Goal: Answer question/provide support: Answer question/provide support

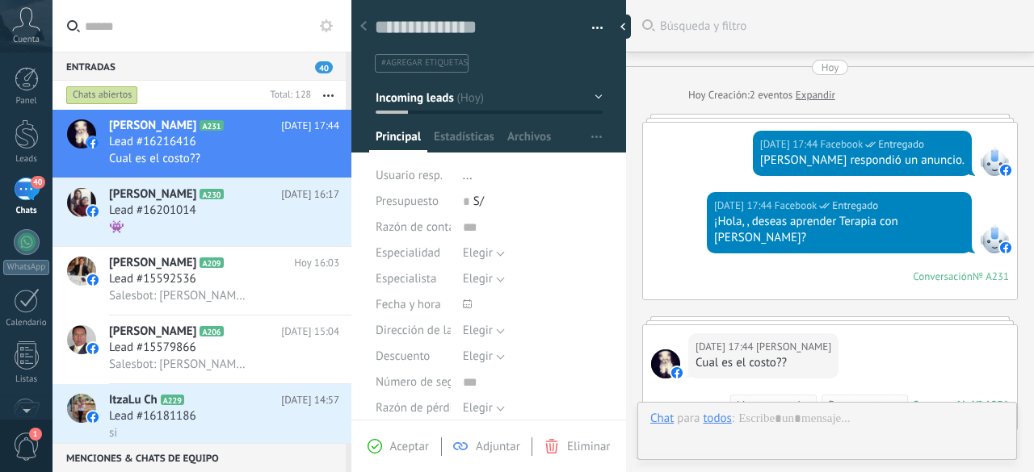
scroll to position [24, 0]
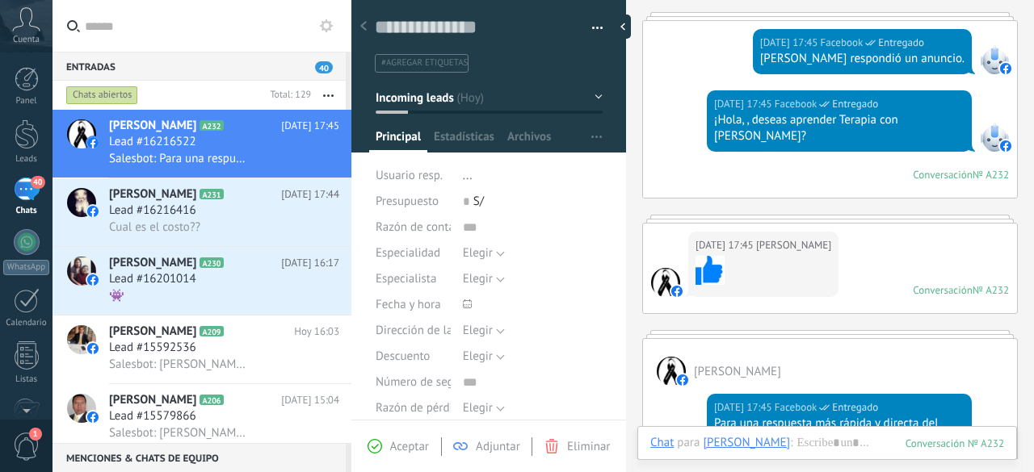
scroll to position [101, 0]
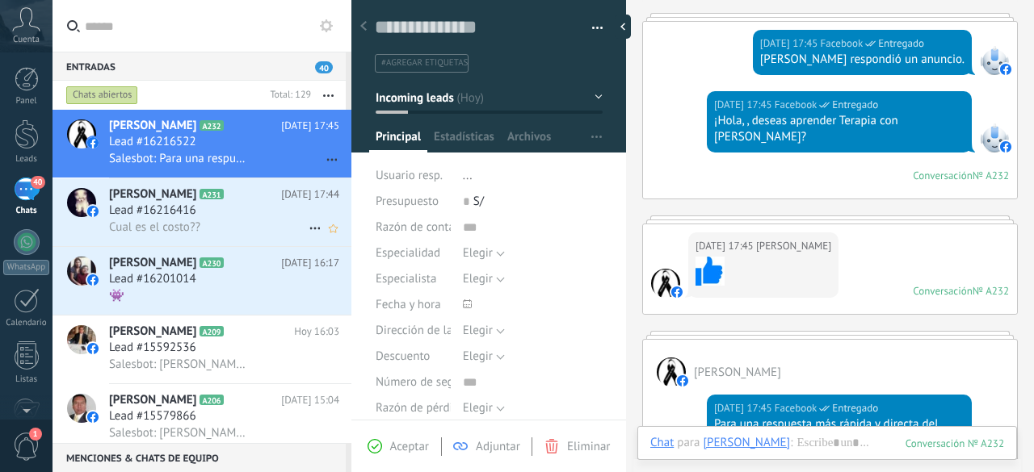
click at [173, 230] on span "Cual es el costo??" at bounding box center [154, 227] width 91 height 15
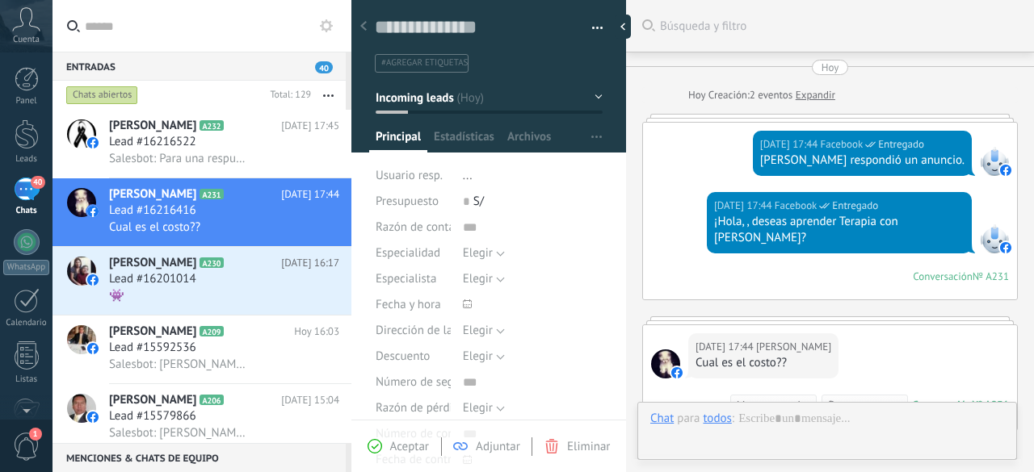
type textarea "**********"
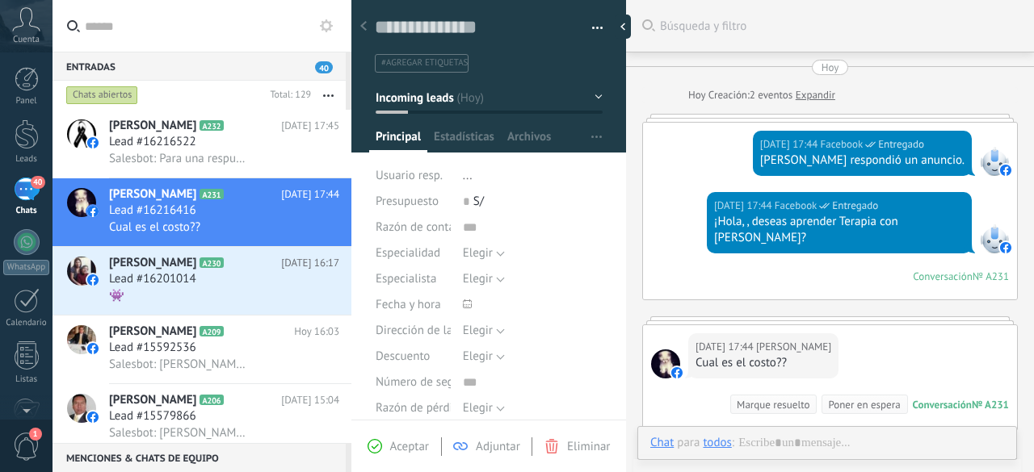
scroll to position [120, 0]
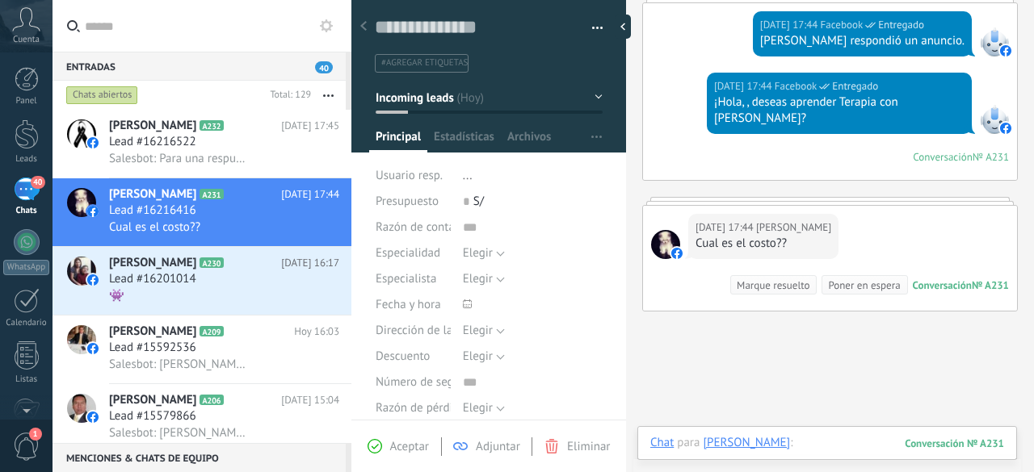
click at [860, 445] on div at bounding box center [827, 459] width 354 height 48
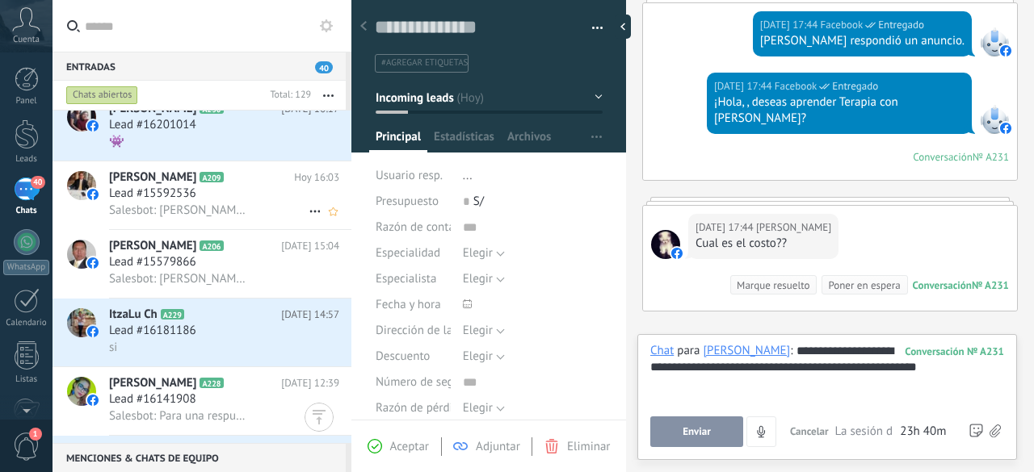
scroll to position [155, 0]
click at [693, 430] on span "Enviar" at bounding box center [696, 431] width 28 height 11
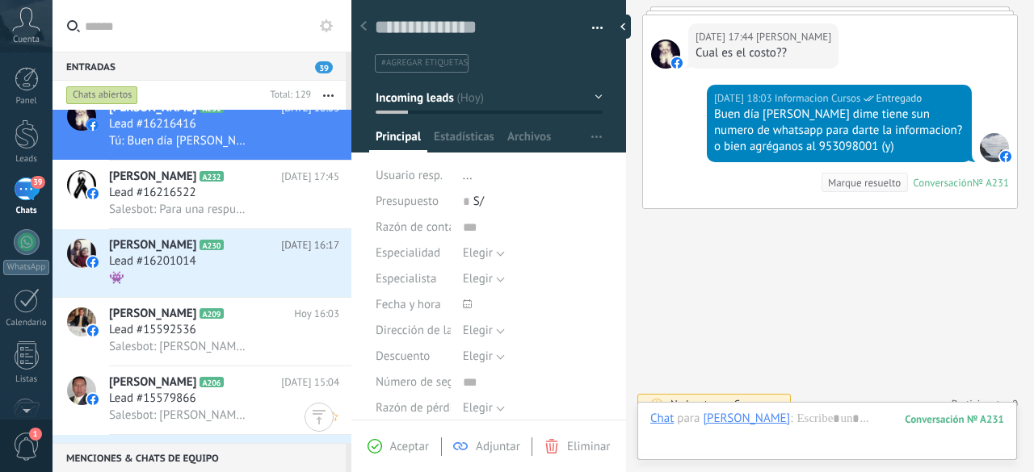
scroll to position [0, 0]
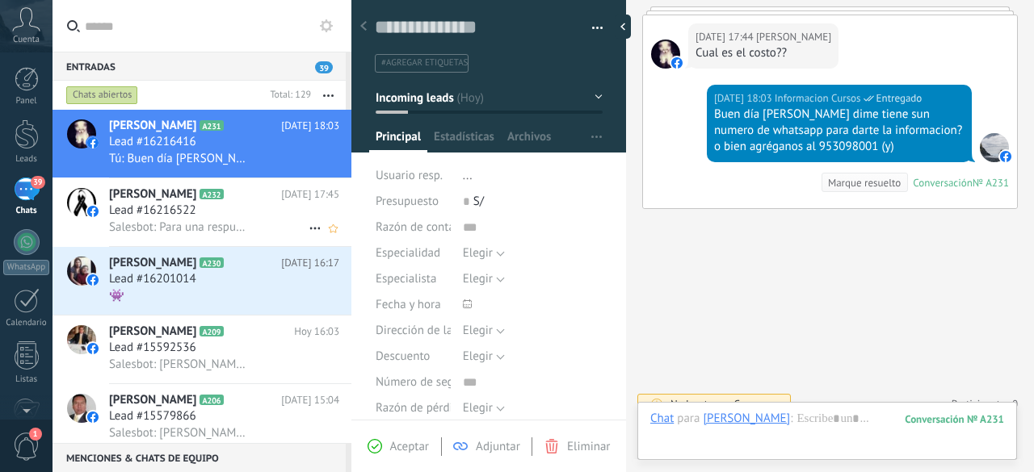
click at [207, 230] on span "Salesbot: Para una respuesta más rápida y directa del Curso de Biomagnetismo u …" at bounding box center [179, 227] width 141 height 15
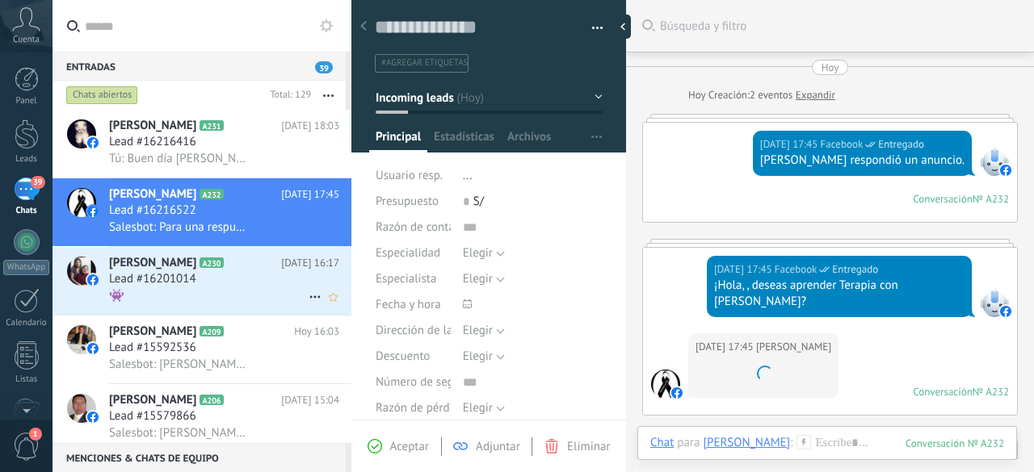
scroll to position [346, 0]
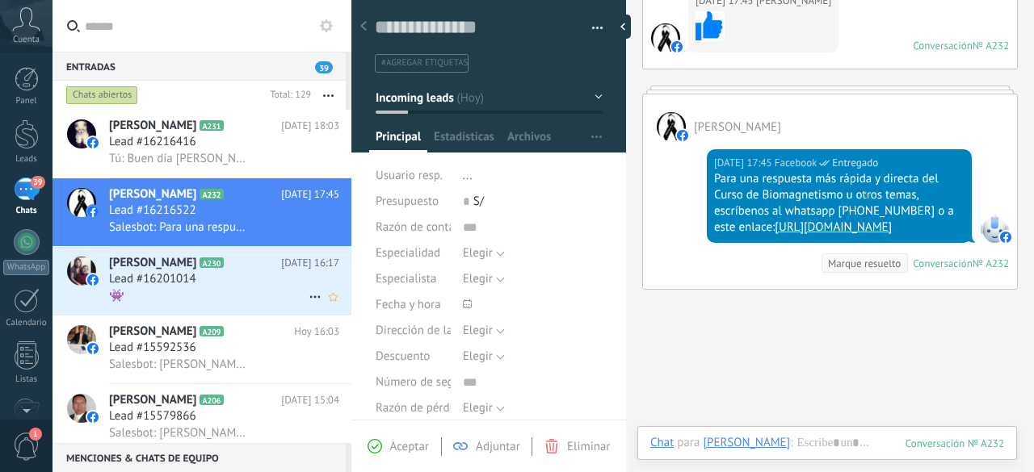
click at [225, 280] on div "Lead #16201014" at bounding box center [224, 279] width 230 height 16
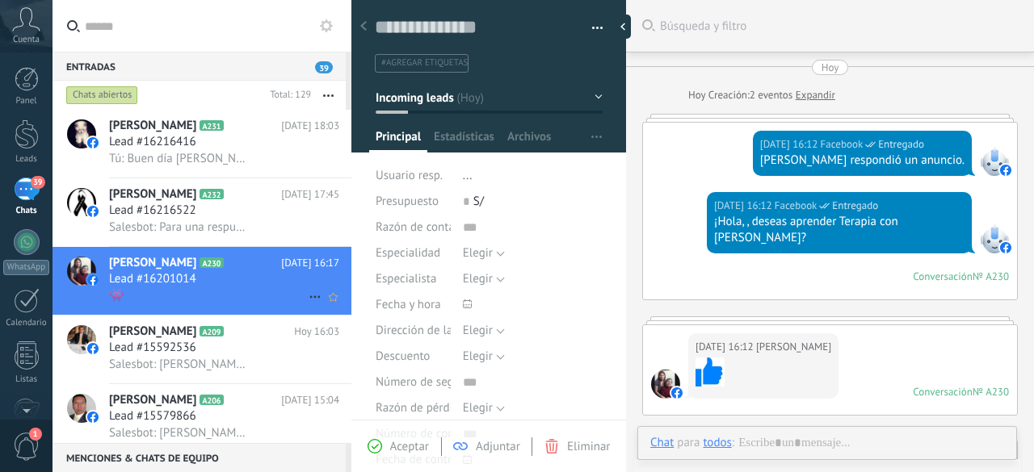
scroll to position [24, 0]
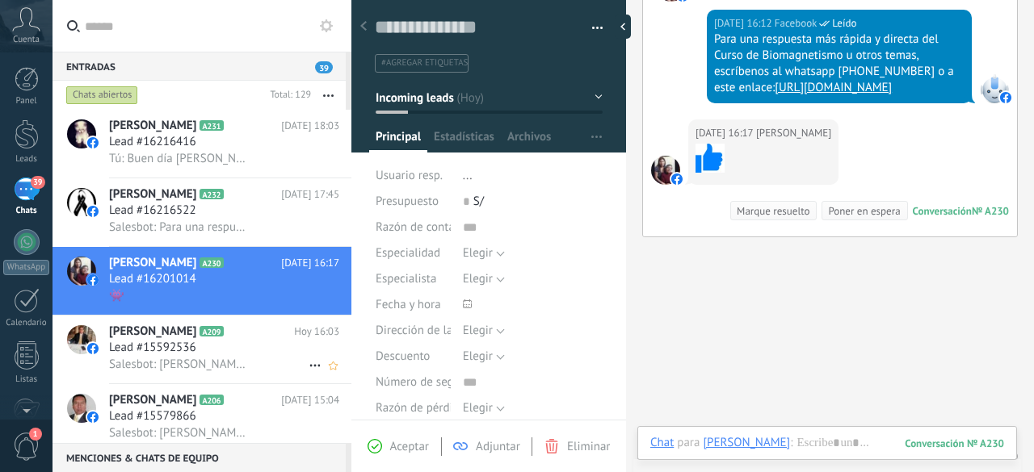
click at [220, 351] on div "Lead #15592536" at bounding box center [224, 348] width 230 height 16
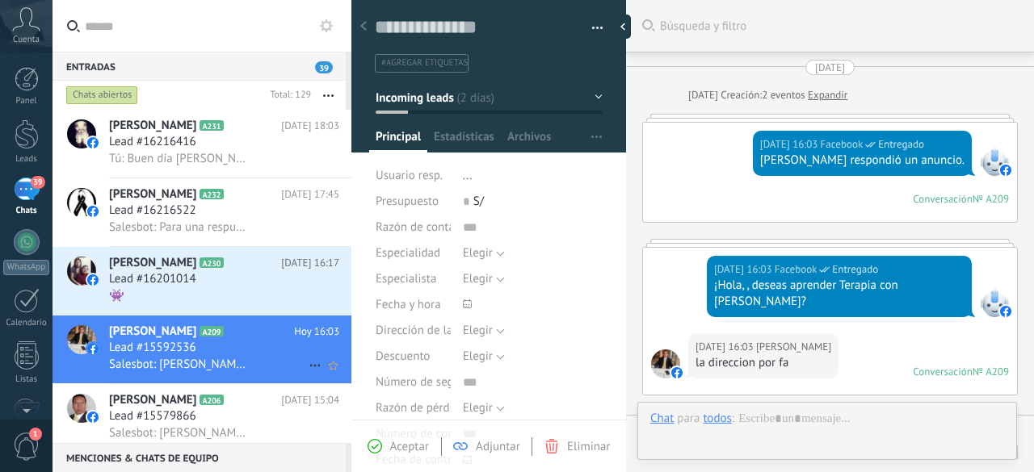
scroll to position [291, 0]
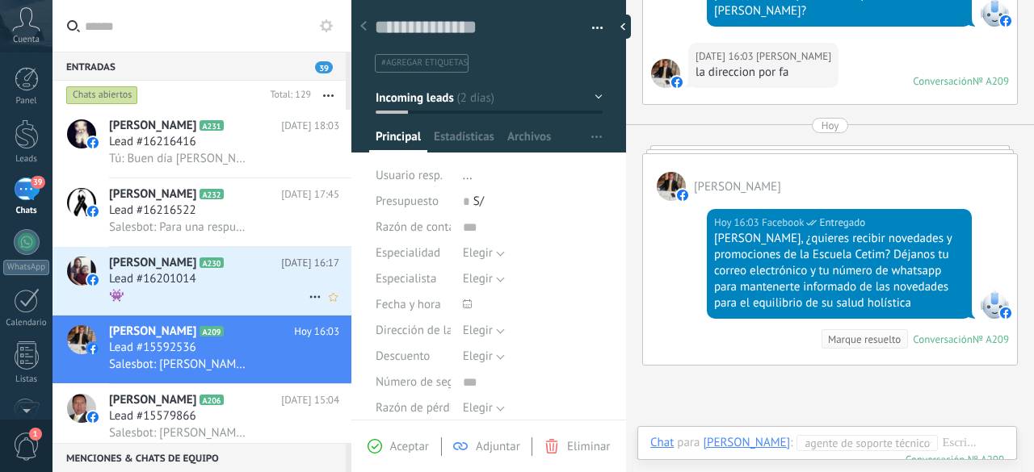
click at [255, 277] on div "Lead #16201014" at bounding box center [224, 279] width 230 height 16
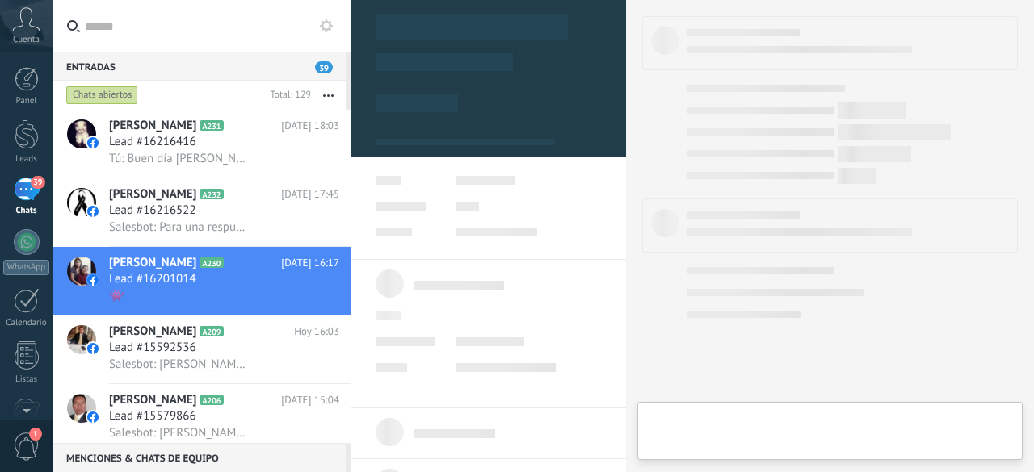
type textarea "**********"
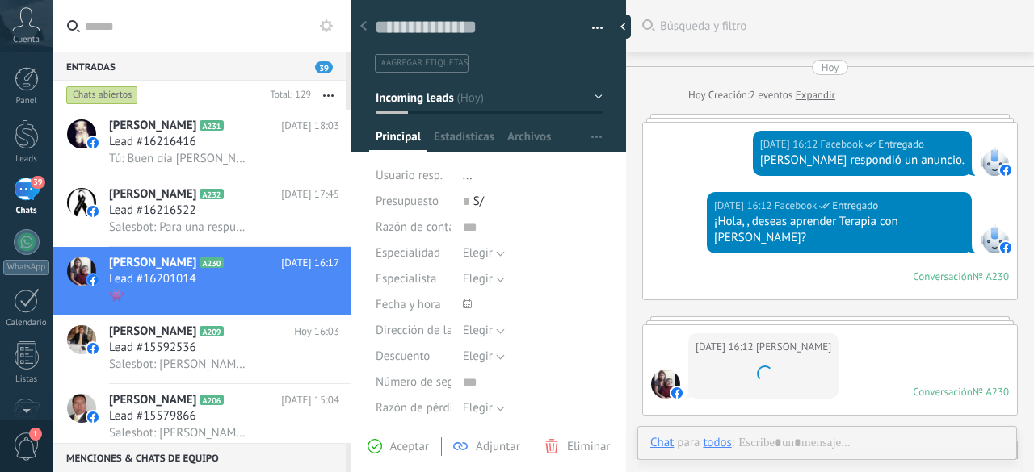
scroll to position [513, 0]
